Goal: Book appointment/travel/reservation

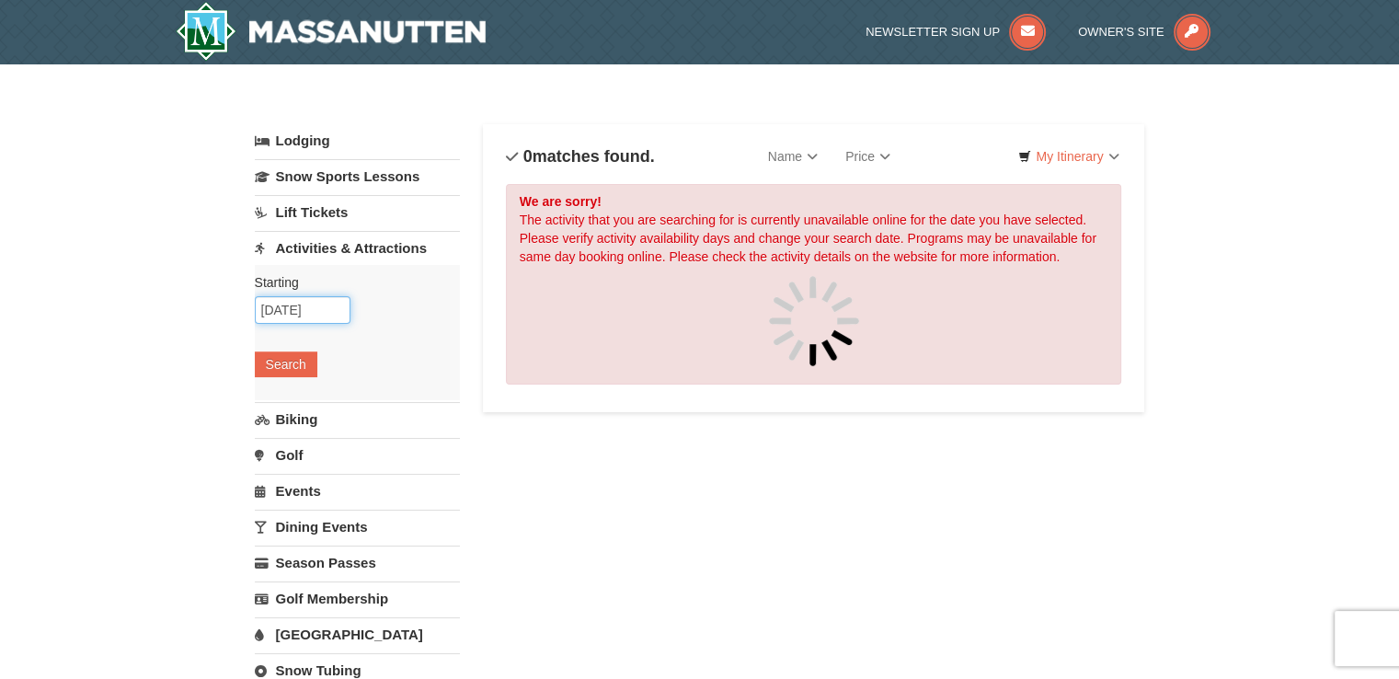
click at [322, 302] on input "[DATE]" at bounding box center [303, 310] width 96 height 28
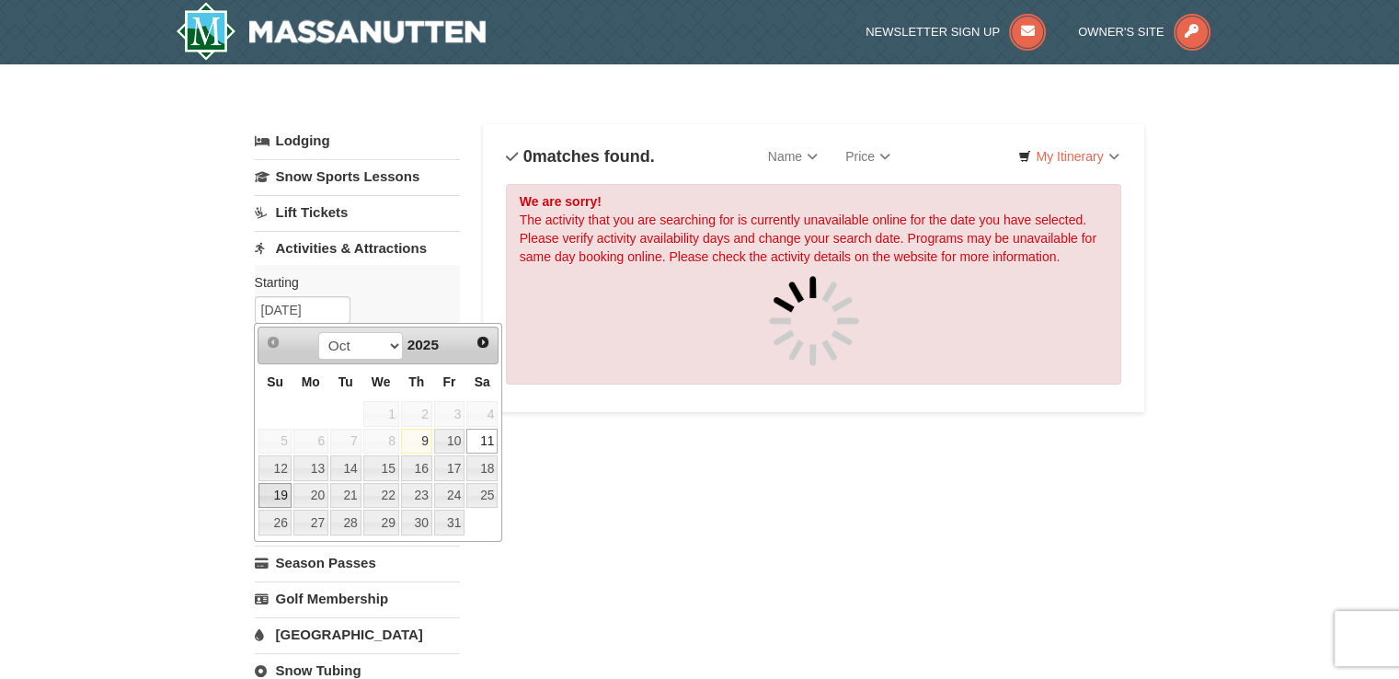
click at [284, 500] on link "19" at bounding box center [274, 496] width 32 height 26
type input "[DATE]"
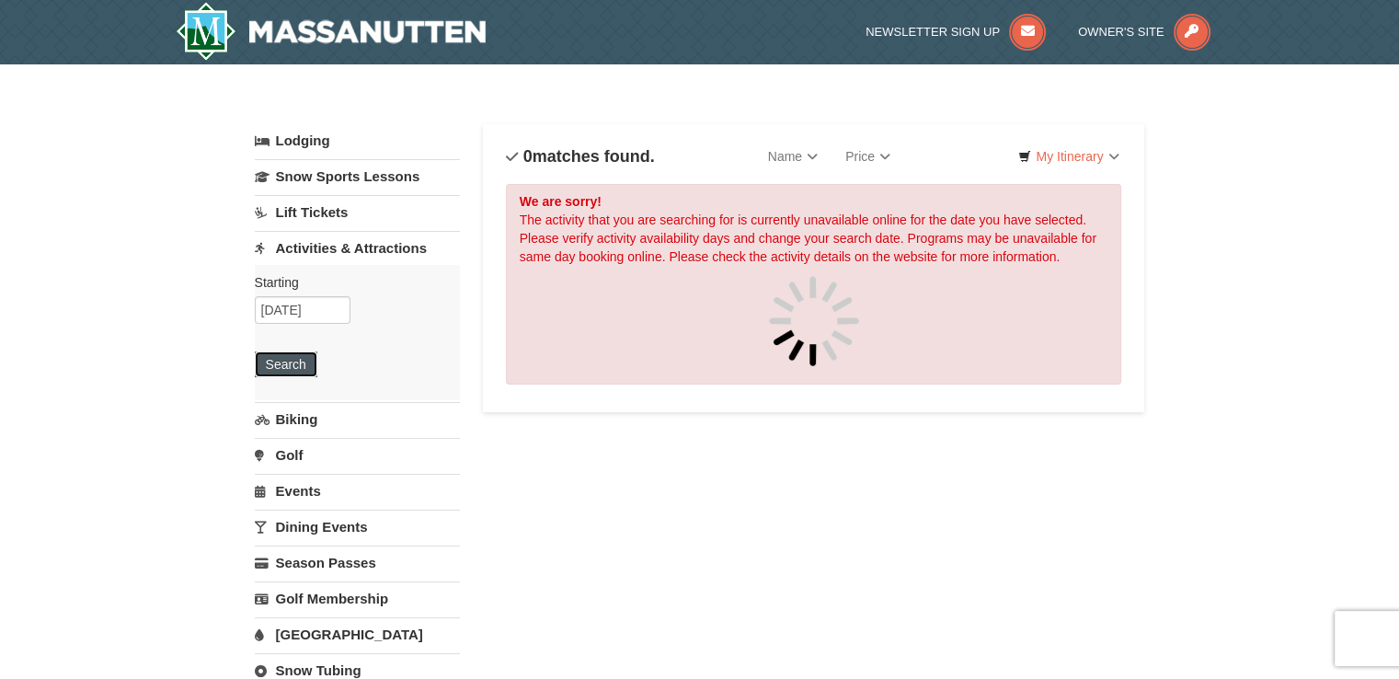
click at [309, 366] on button "Search" at bounding box center [286, 364] width 63 height 26
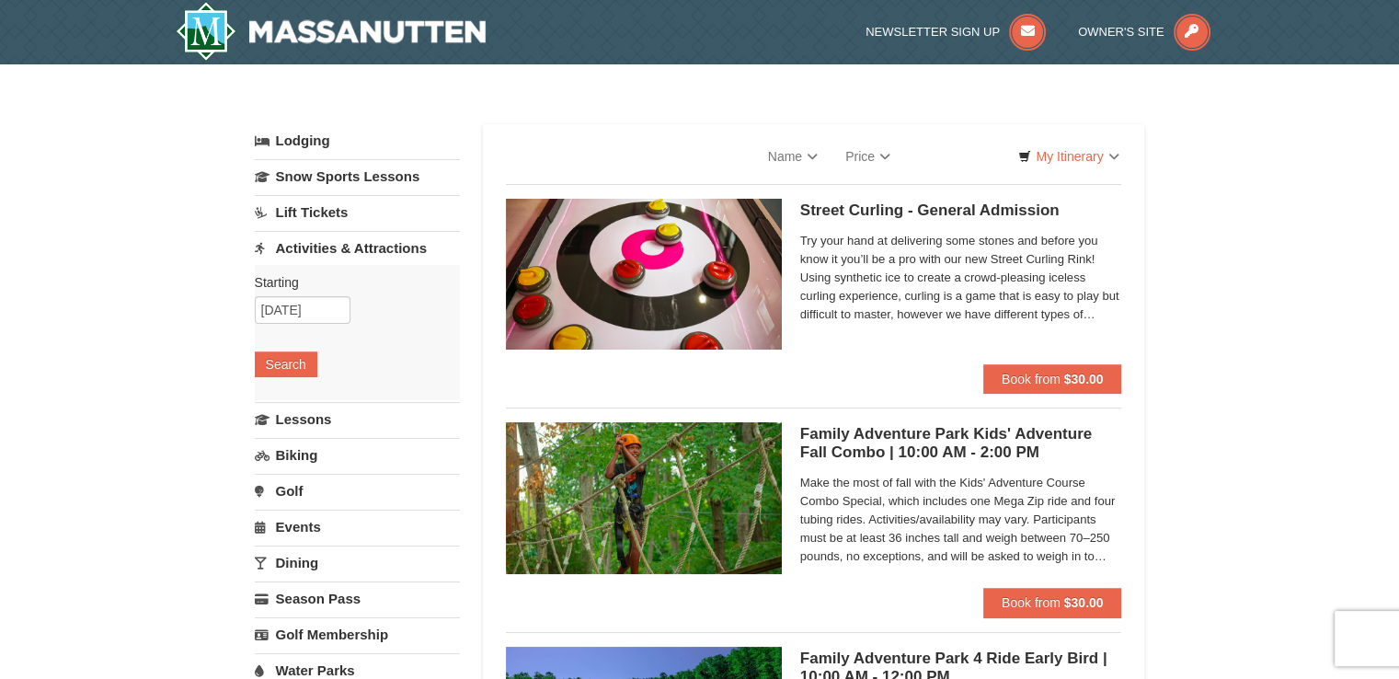
select select "10"
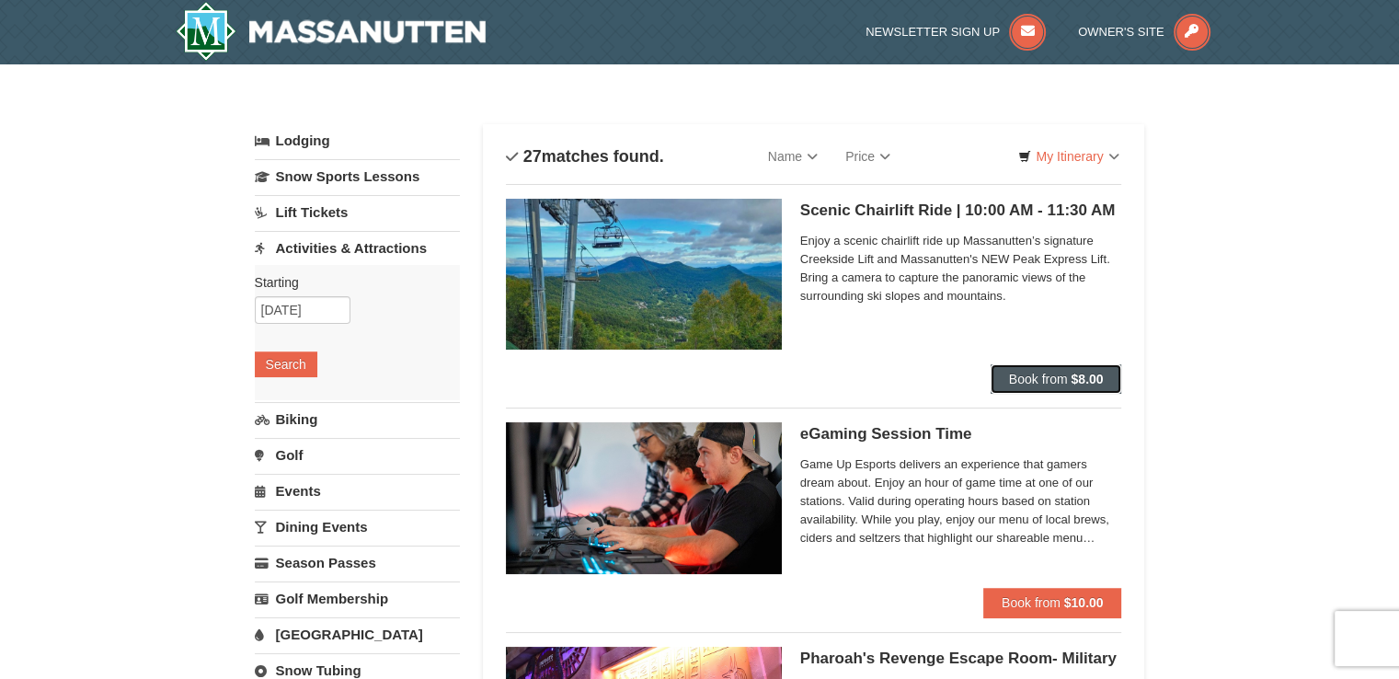
click at [1024, 382] on span "Book from" at bounding box center [1038, 379] width 59 height 15
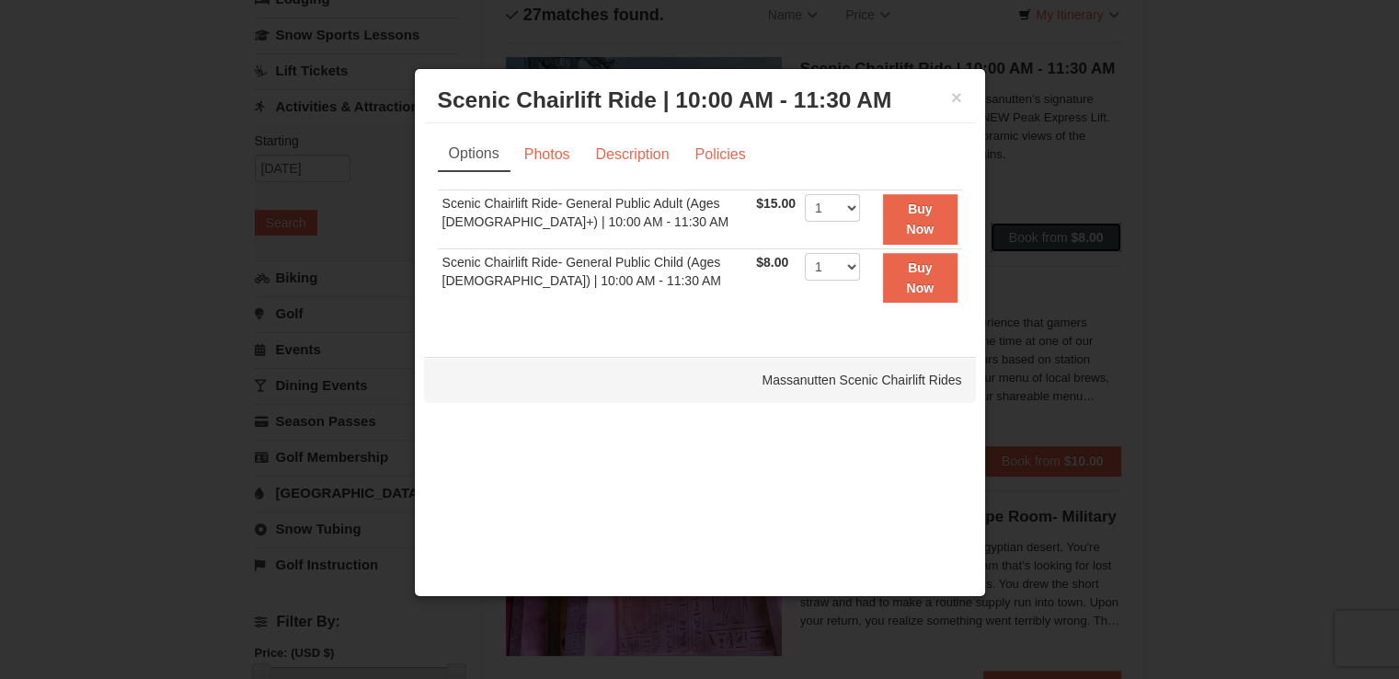
scroll to position [143, 0]
click at [958, 97] on button "×" at bounding box center [956, 97] width 11 height 18
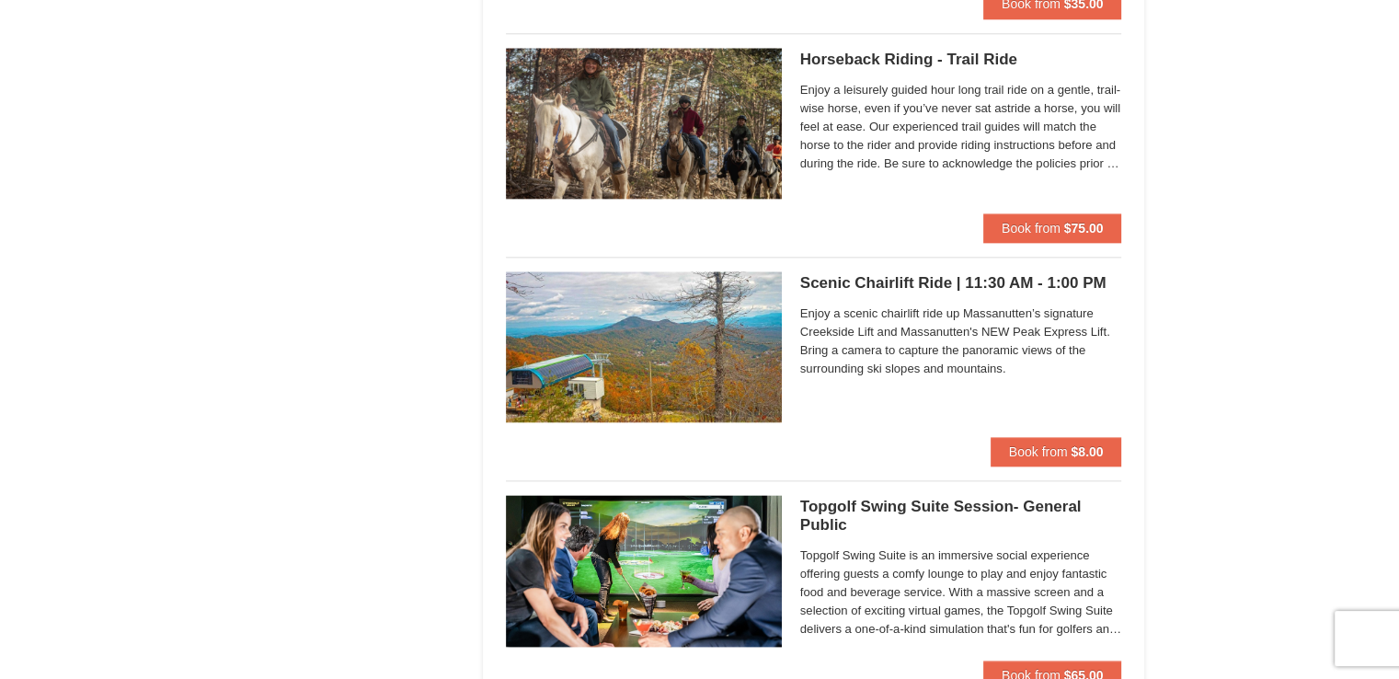
scroll to position [2169, 0]
